Goal: Navigation & Orientation: Go to known website

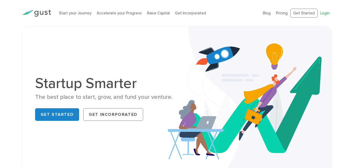
click at [323, 14] on link "Login" at bounding box center [324, 13] width 9 height 5
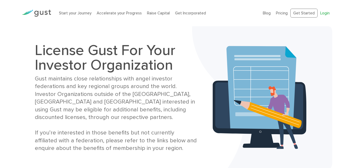
click at [324, 12] on link "Login" at bounding box center [324, 13] width 9 height 5
